Goal: Task Accomplishment & Management: Complete application form

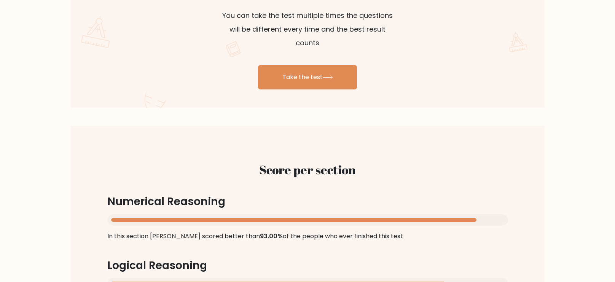
scroll to position [503, 0]
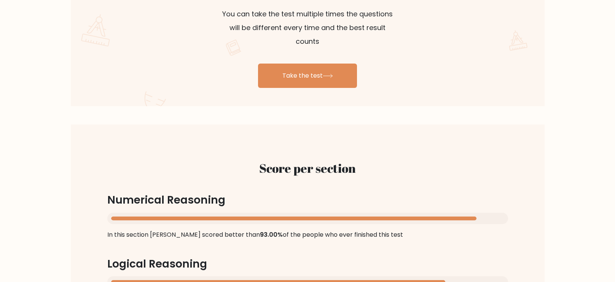
click at [289, 77] on div "Take the test yourself and see how your IQ score compares to Damian's You can t…" at bounding box center [308, 19] width 474 height 173
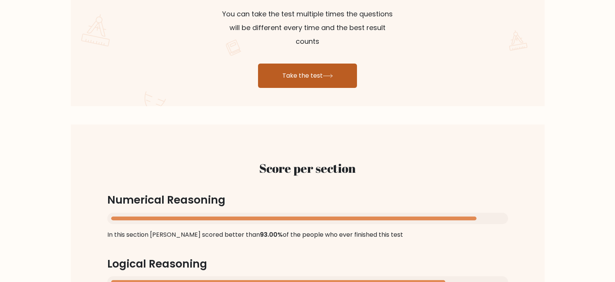
click at [285, 72] on link "Take the test" at bounding box center [307, 76] width 99 height 24
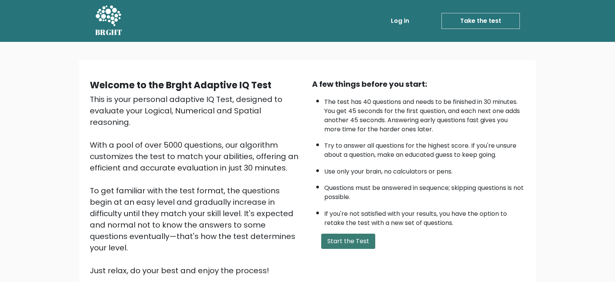
click at [339, 238] on button "Start the Test" at bounding box center [348, 241] width 54 height 15
click at [327, 238] on button "Start the Test" at bounding box center [348, 241] width 54 height 15
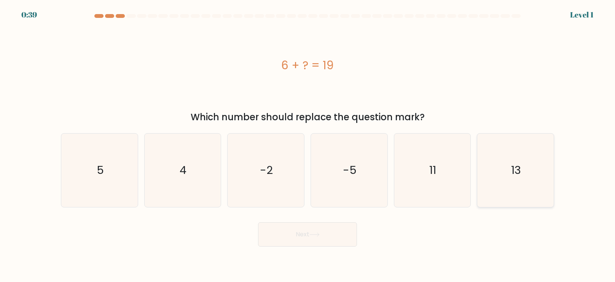
click at [487, 161] on icon "13" at bounding box center [515, 170] width 73 height 73
click at [308, 145] on input "f. 13" at bounding box center [308, 143] width 0 height 4
radio input "true"
click at [314, 239] on button "Next" at bounding box center [307, 234] width 99 height 24
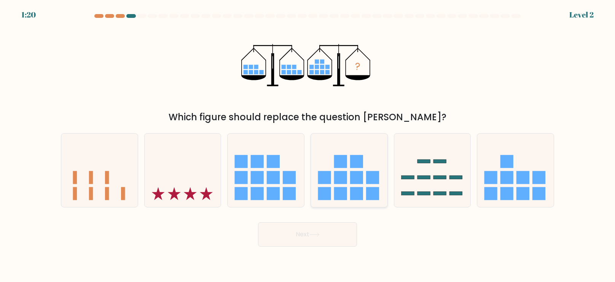
click at [332, 174] on icon at bounding box center [349, 170] width 77 height 63
click at [308, 145] on input "d." at bounding box center [308, 143] width 0 height 4
radio input "true"
click at [316, 232] on button "Next" at bounding box center [307, 234] width 99 height 24
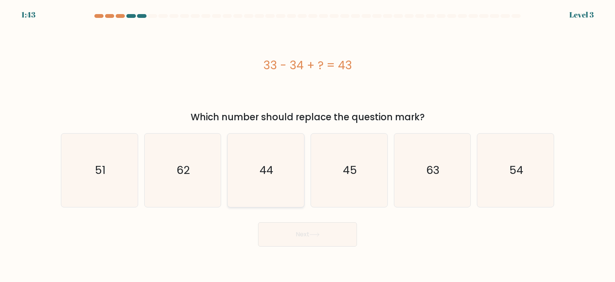
click at [266, 177] on text "44" at bounding box center [267, 170] width 14 height 15
click at [308, 145] on input "c. 44" at bounding box center [308, 143] width 0 height 4
radio input "true"
click at [298, 237] on button "Next" at bounding box center [307, 234] width 99 height 24
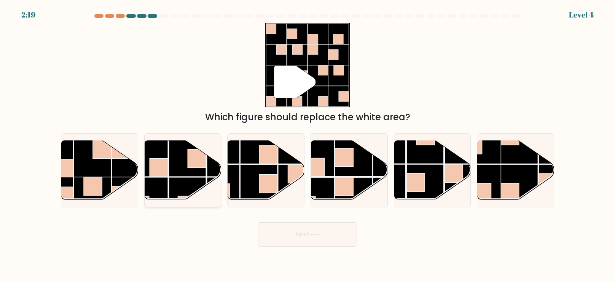
click at [202, 177] on rect at bounding box center [187, 195] width 37 height 37
click at [308, 145] on input "b." at bounding box center [308, 143] width 0 height 4
radio input "true"
click at [326, 233] on button "Next" at bounding box center [307, 234] width 99 height 24
